Goal: Find specific page/section: Find specific page/section

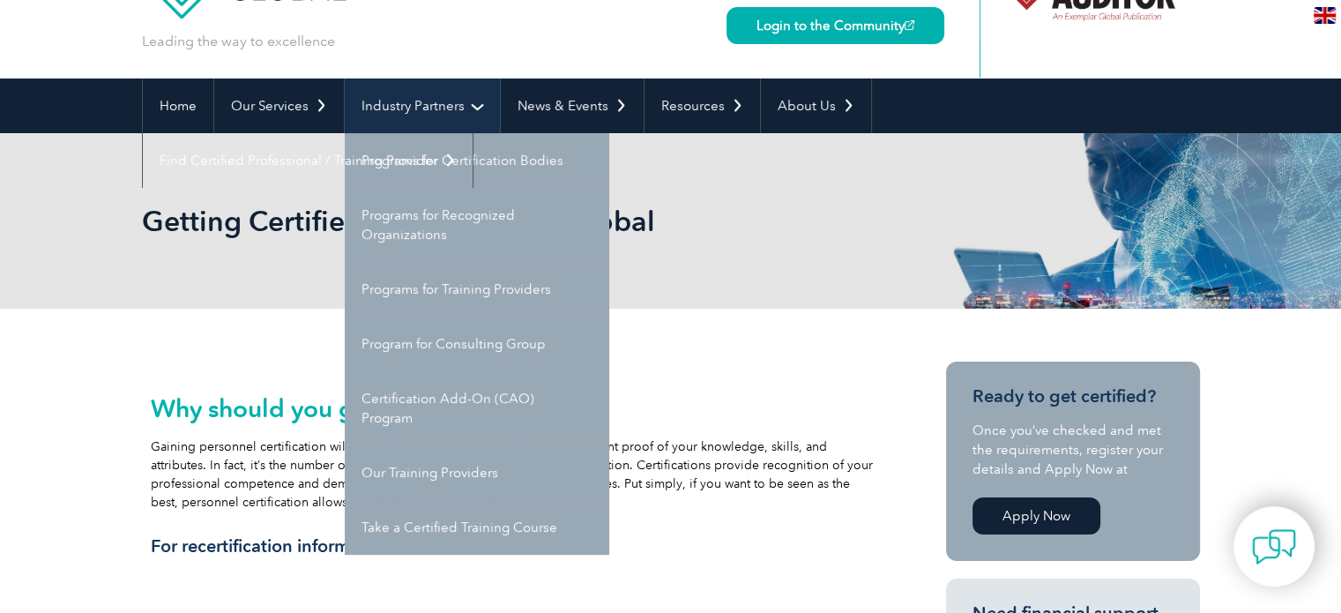
scroll to position [88, 0]
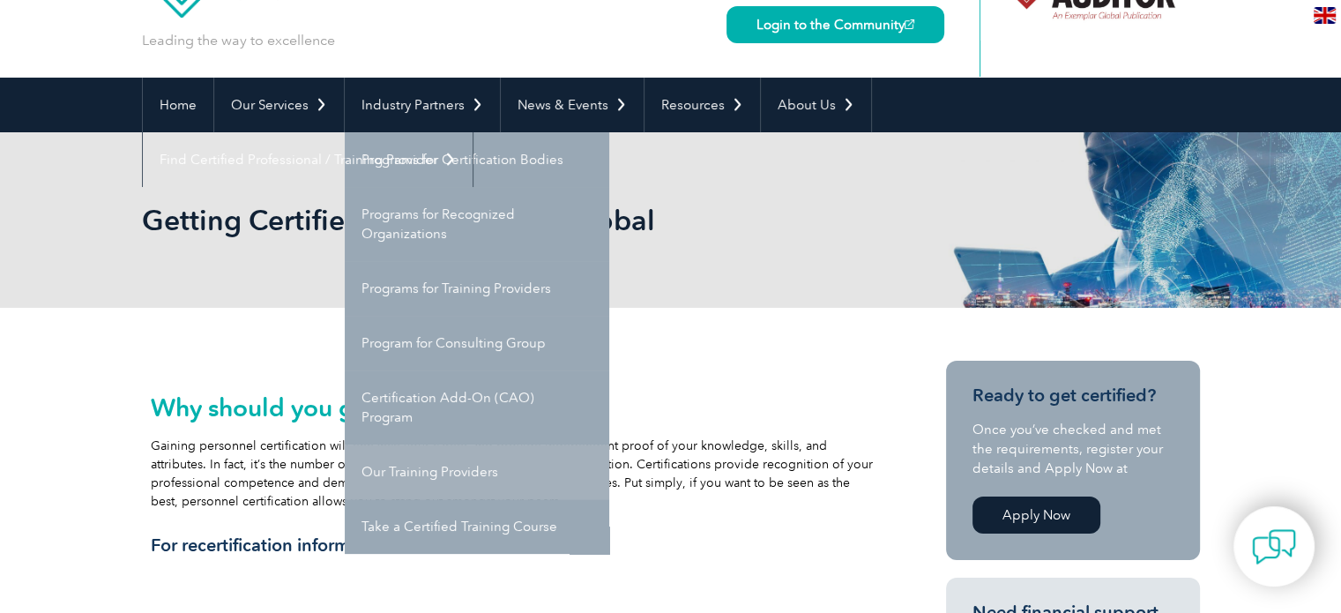
click at [437, 474] on link "Our Training Providers" at bounding box center [477, 471] width 265 height 55
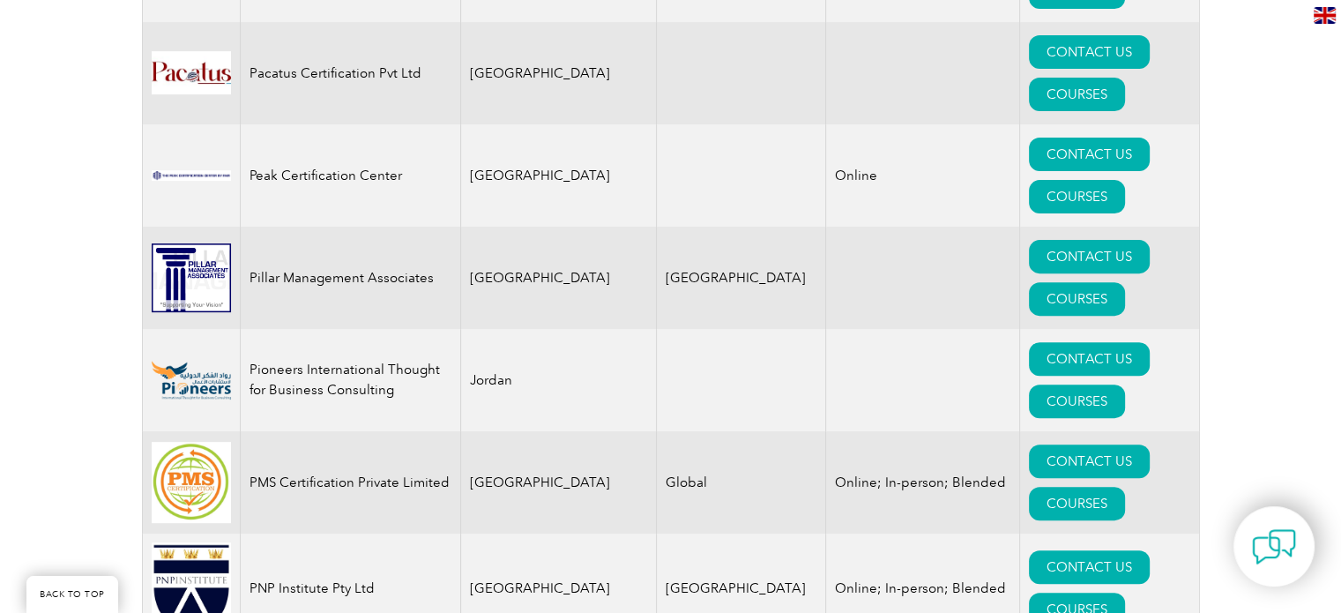
scroll to position [20444, 0]
